Goal: Register for event/course

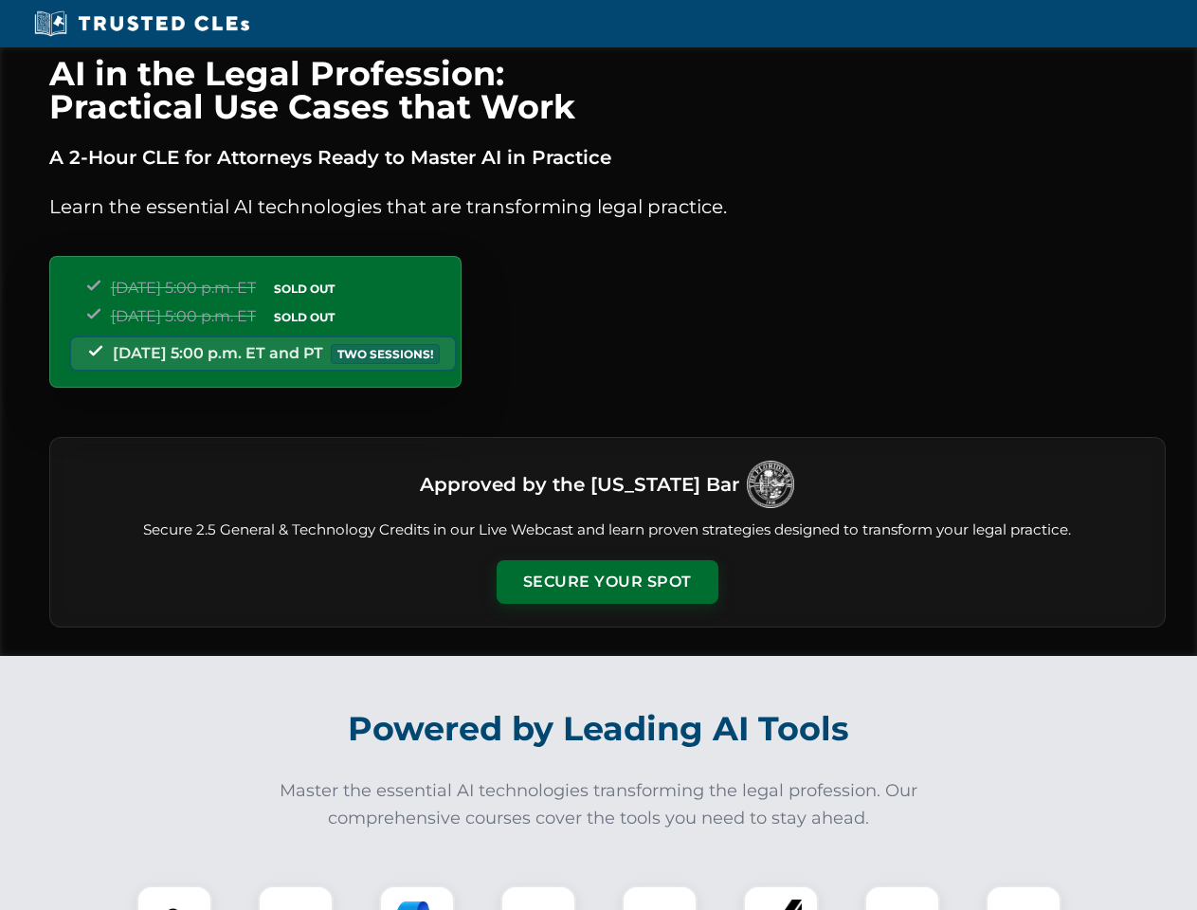
click at [606, 582] on button "Secure Your Spot" at bounding box center [608, 582] width 222 height 44
click at [174, 897] on img at bounding box center [174, 923] width 55 height 55
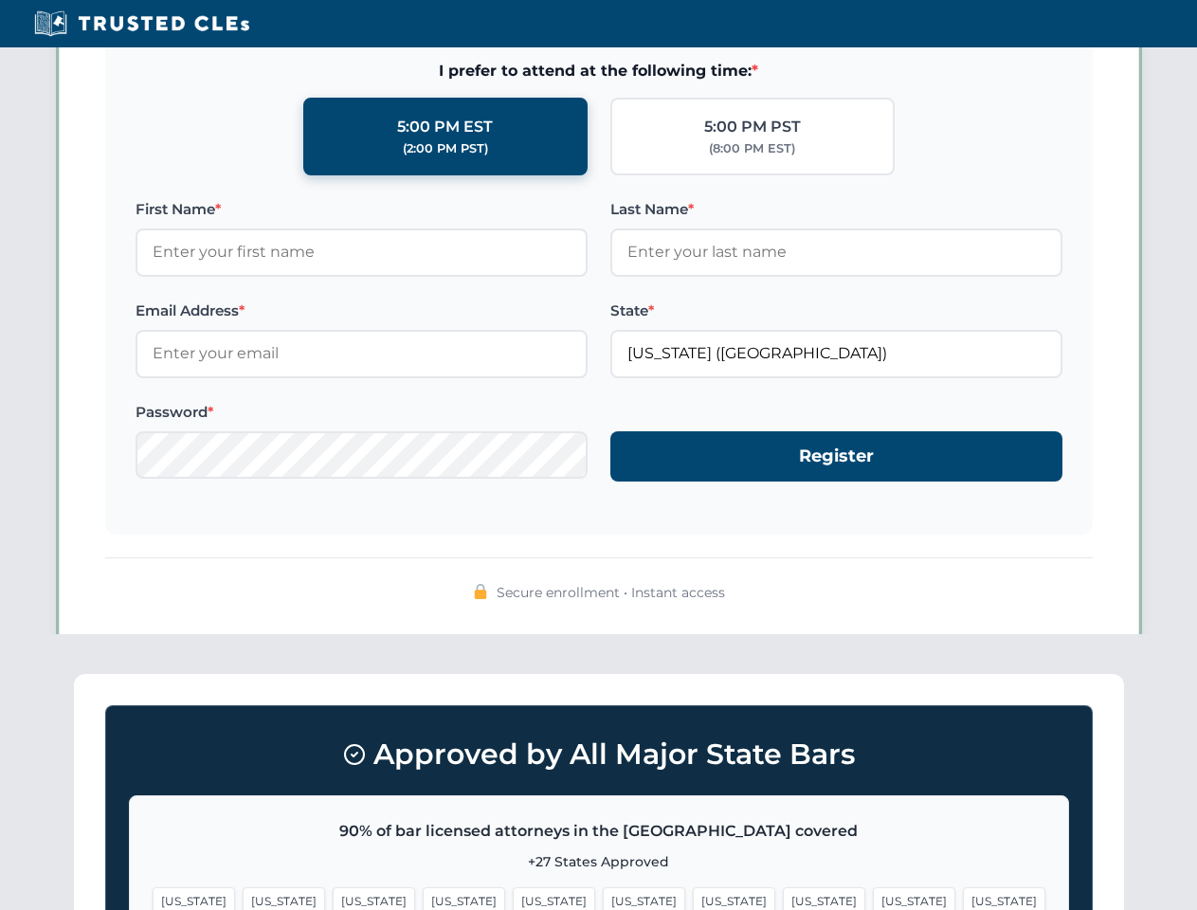
click at [693, 897] on span "[US_STATE]" at bounding box center [734, 900] width 82 height 27
click at [873, 897] on span "[US_STATE]" at bounding box center [914, 900] width 82 height 27
